Goal: Task Accomplishment & Management: Manage account settings

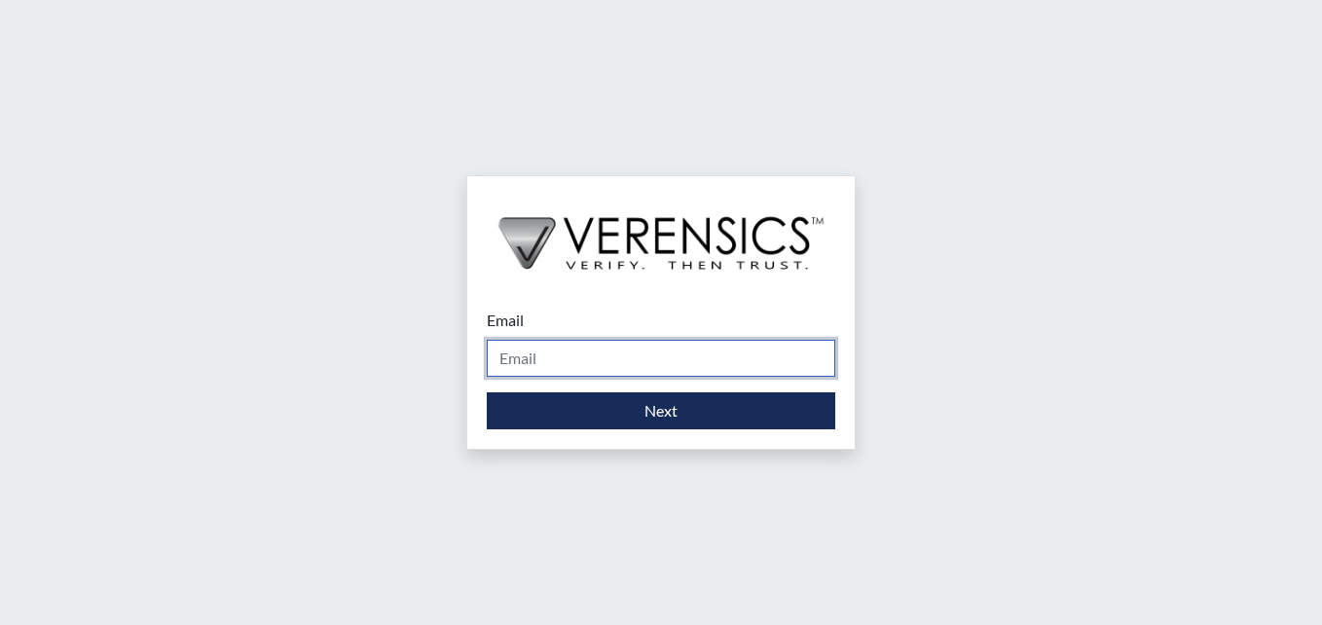
click at [636, 350] on input "Email" at bounding box center [661, 358] width 348 height 37
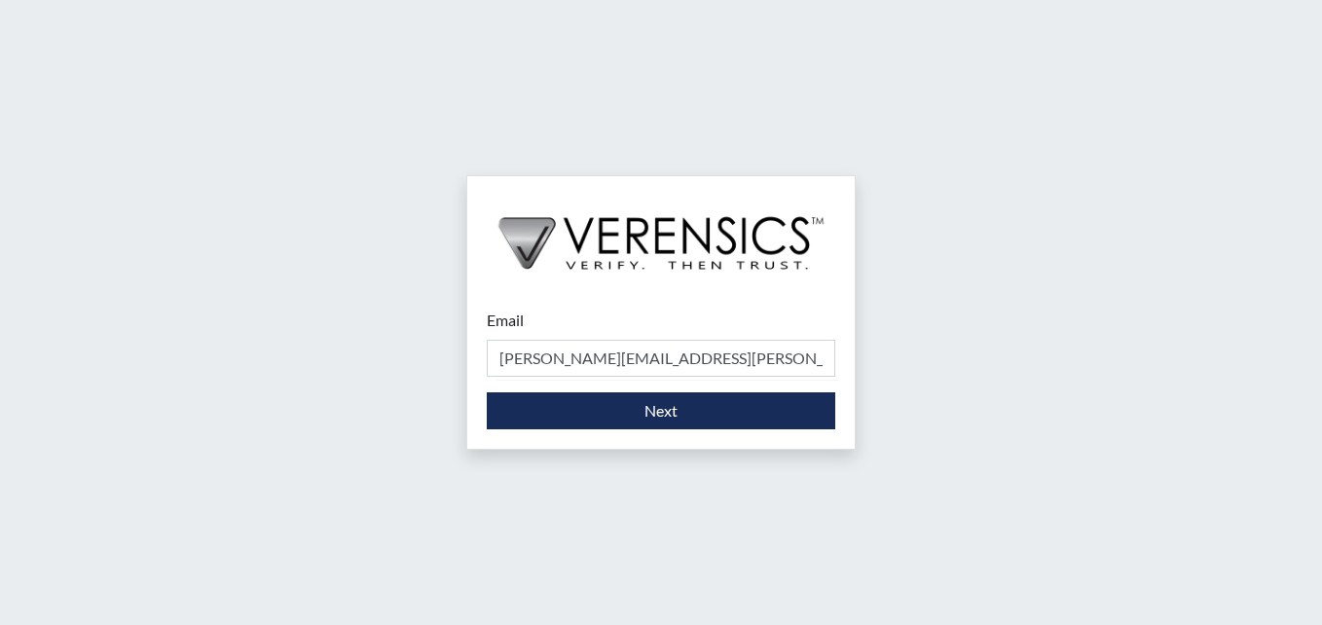
click at [624, 381] on form "Email [PERSON_NAME][EMAIL_ADDRESS][PERSON_NAME][DOMAIN_NAME] Please provide you…" at bounding box center [661, 368] width 348 height 121
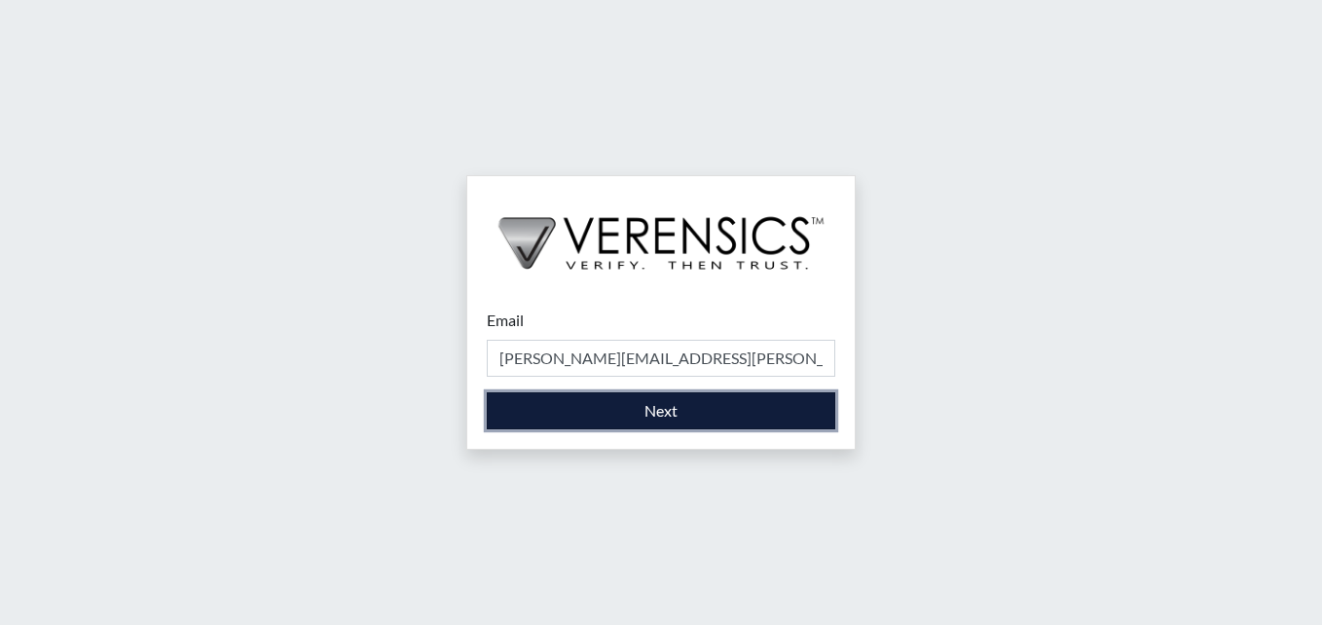
click at [624, 408] on button "Next" at bounding box center [661, 410] width 348 height 37
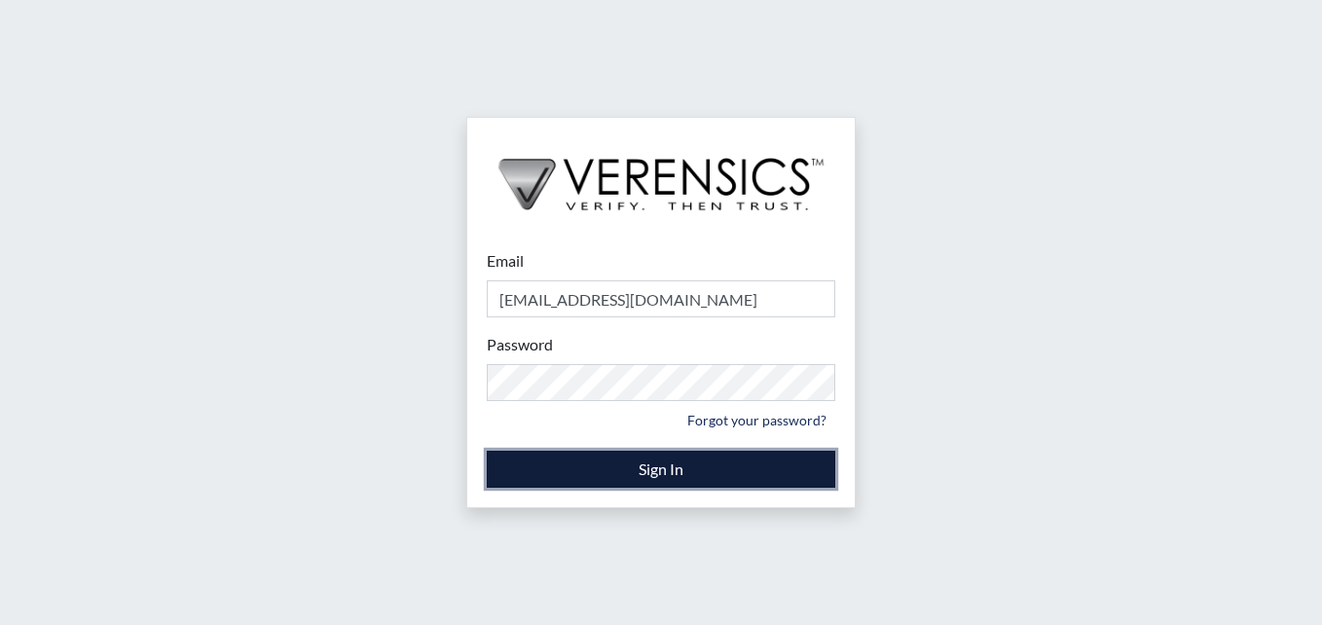
click at [644, 474] on button "Sign In" at bounding box center [661, 469] width 348 height 37
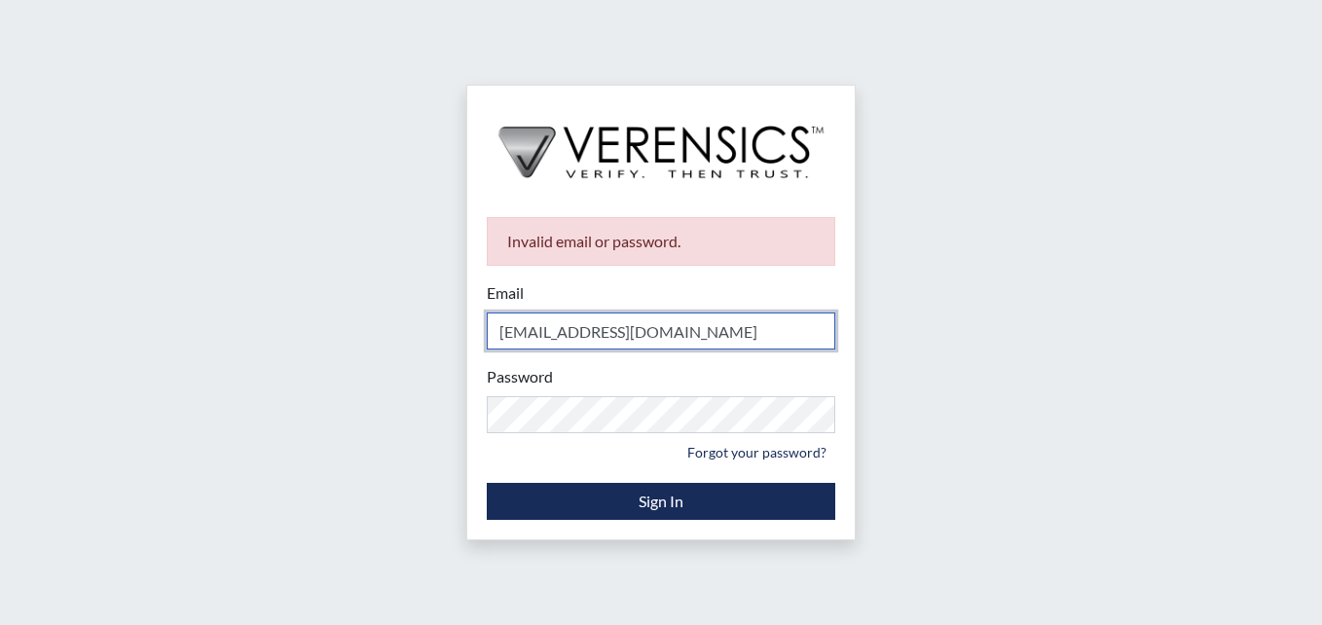
drag, startPoint x: 708, startPoint y: 342, endPoint x: 188, endPoint y: 252, distance: 528.3
click at [188, 252] on div "Invalid email or password. Email [EMAIL_ADDRESS][DOMAIN_NAME] Please provide yo…" at bounding box center [661, 312] width 1322 height 625
type input "[PERSON_NAME][EMAIL_ADDRESS][PERSON_NAME][DOMAIN_NAME]"
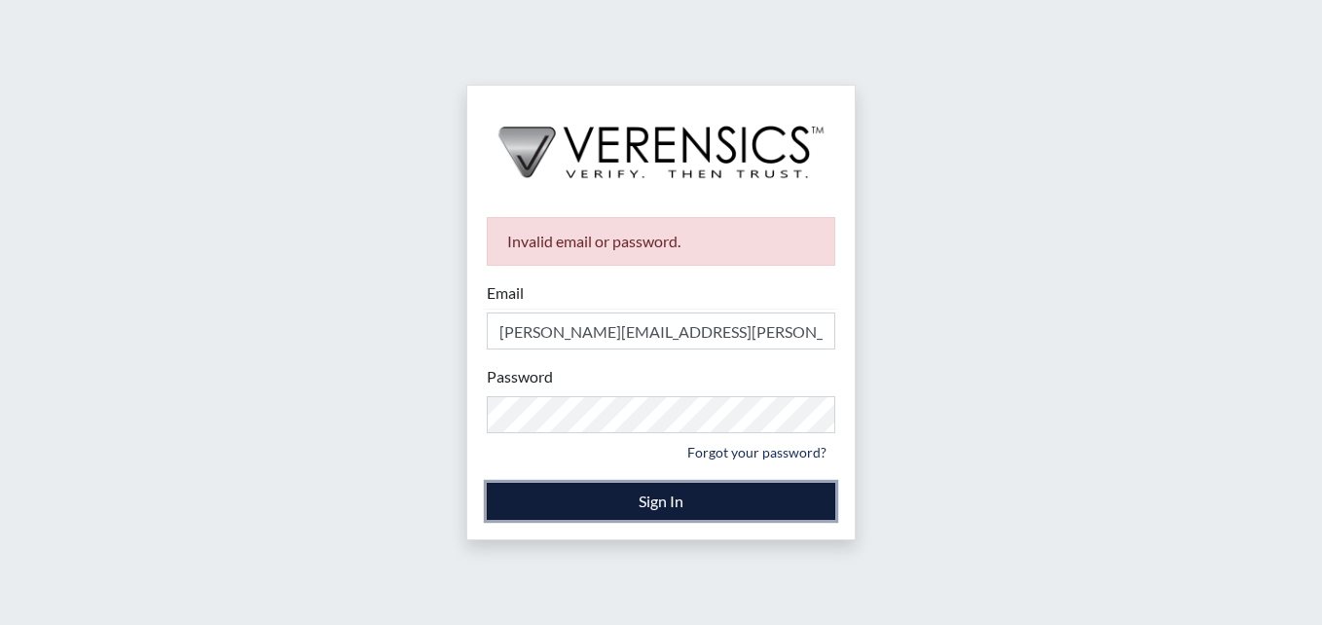
click at [683, 501] on button "Sign In" at bounding box center [661, 501] width 348 height 37
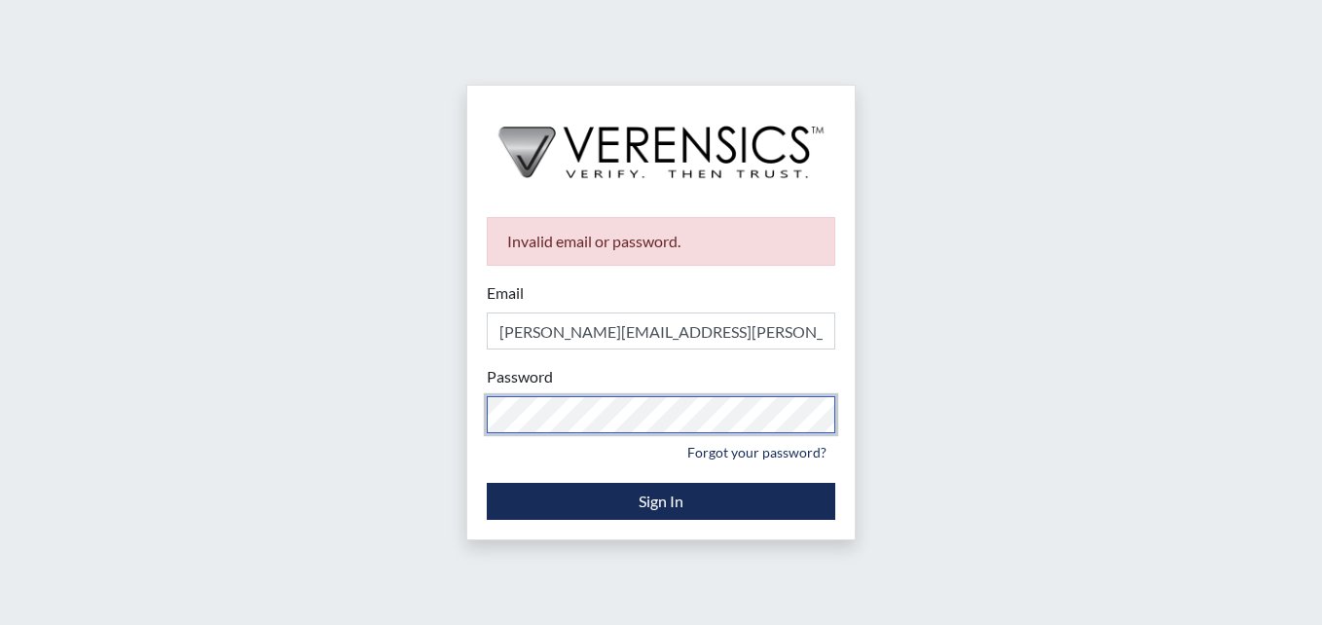
click at [417, 385] on div "Invalid email or password. Email [PERSON_NAME][EMAIL_ADDRESS][PERSON_NAME][DOMA…" at bounding box center [661, 312] width 1322 height 625
click at [315, 344] on div "Invalid email or password. Email [PERSON_NAME][EMAIL_ADDRESS][PERSON_NAME][DOMA…" at bounding box center [661, 312] width 1322 height 625
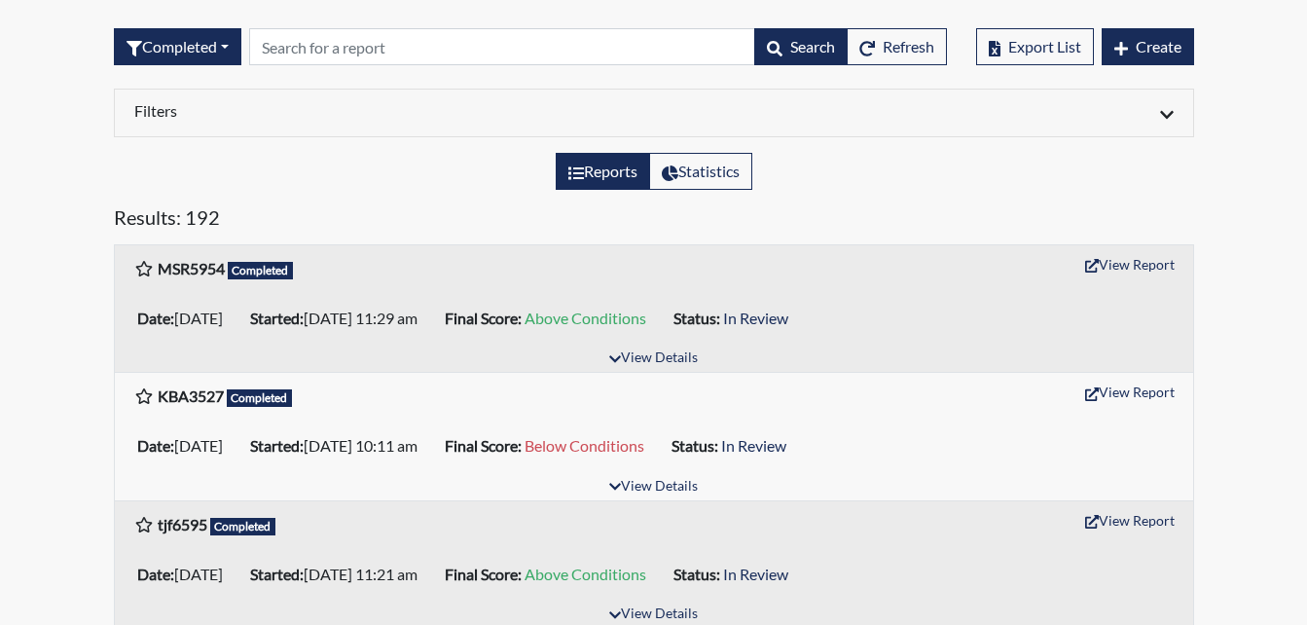
scroll to position [97, 0]
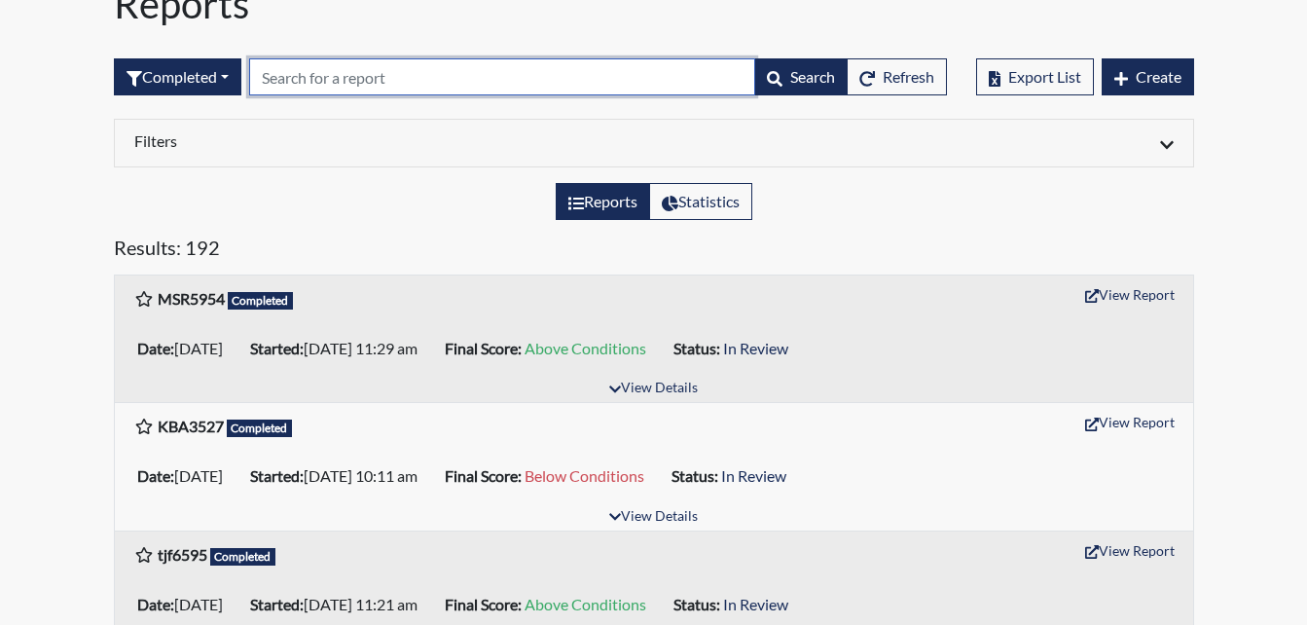
click at [295, 70] on input "text" at bounding box center [502, 76] width 506 height 37
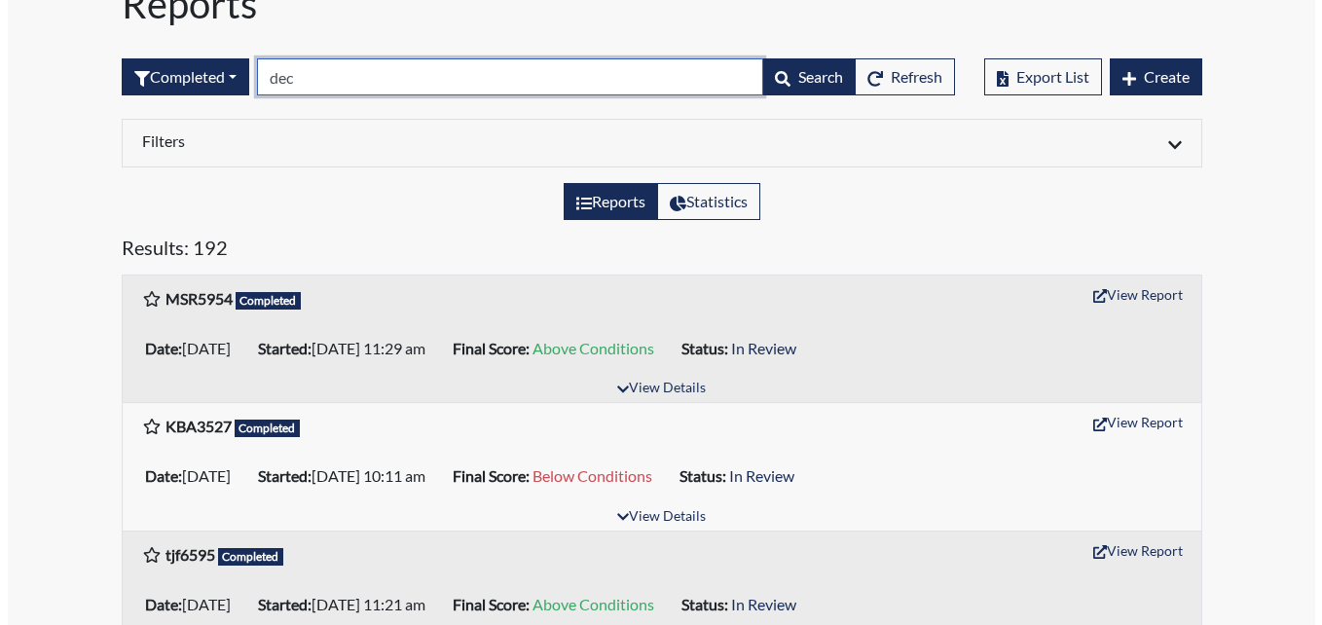
scroll to position [0, 0]
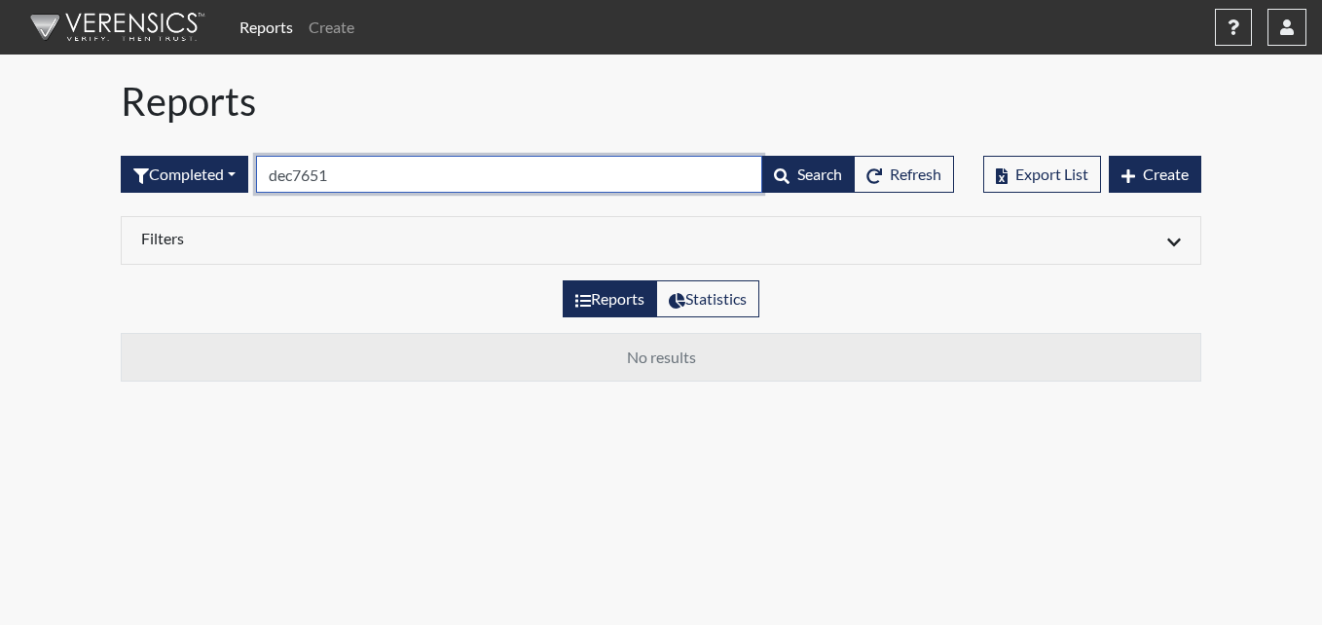
type input "dec7651"
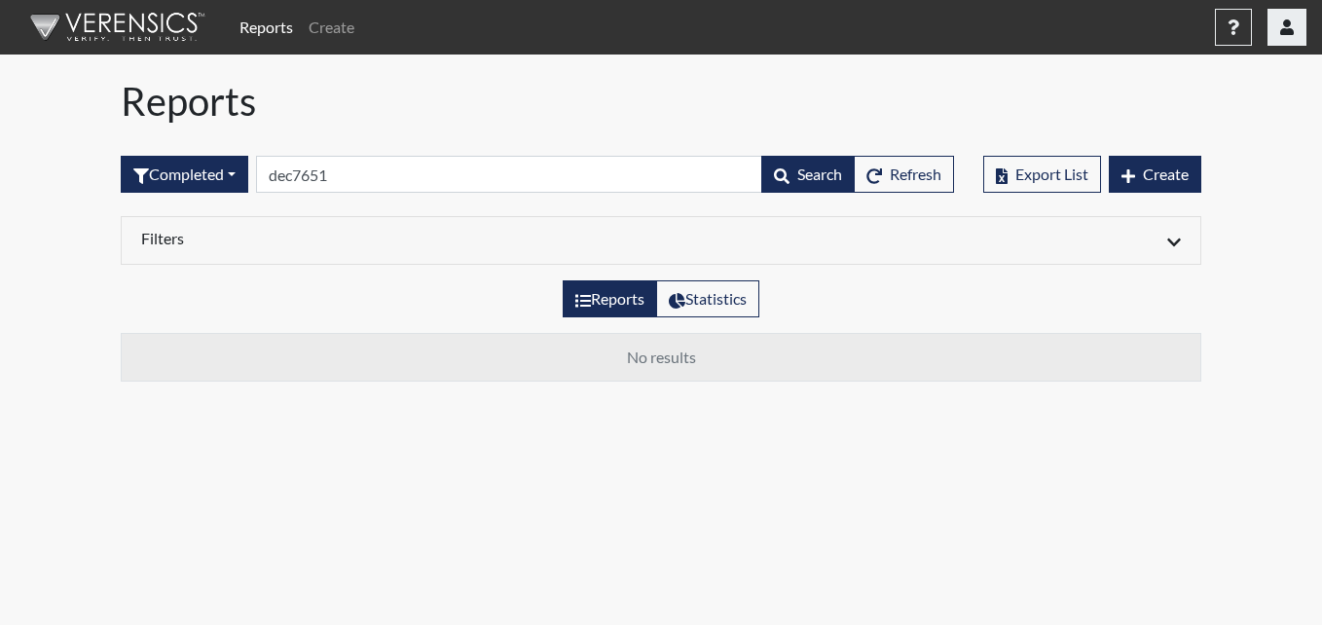
click at [1302, 26] on button "button" at bounding box center [1286, 27] width 39 height 37
